Goal: Task Accomplishment & Management: Manage account settings

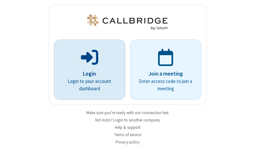
click at [87, 73] on p "Login" at bounding box center [89, 74] width 53 height 8
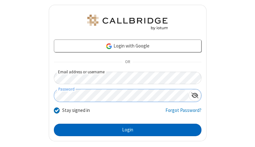
click at [125, 129] on button "Login" at bounding box center [127, 129] width 147 height 13
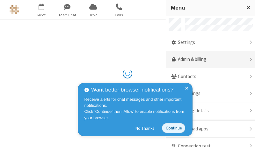
click at [208, 59] on link "Admin & billing" at bounding box center [210, 59] width 89 height 17
